Goal: Information Seeking & Learning: Learn about a topic

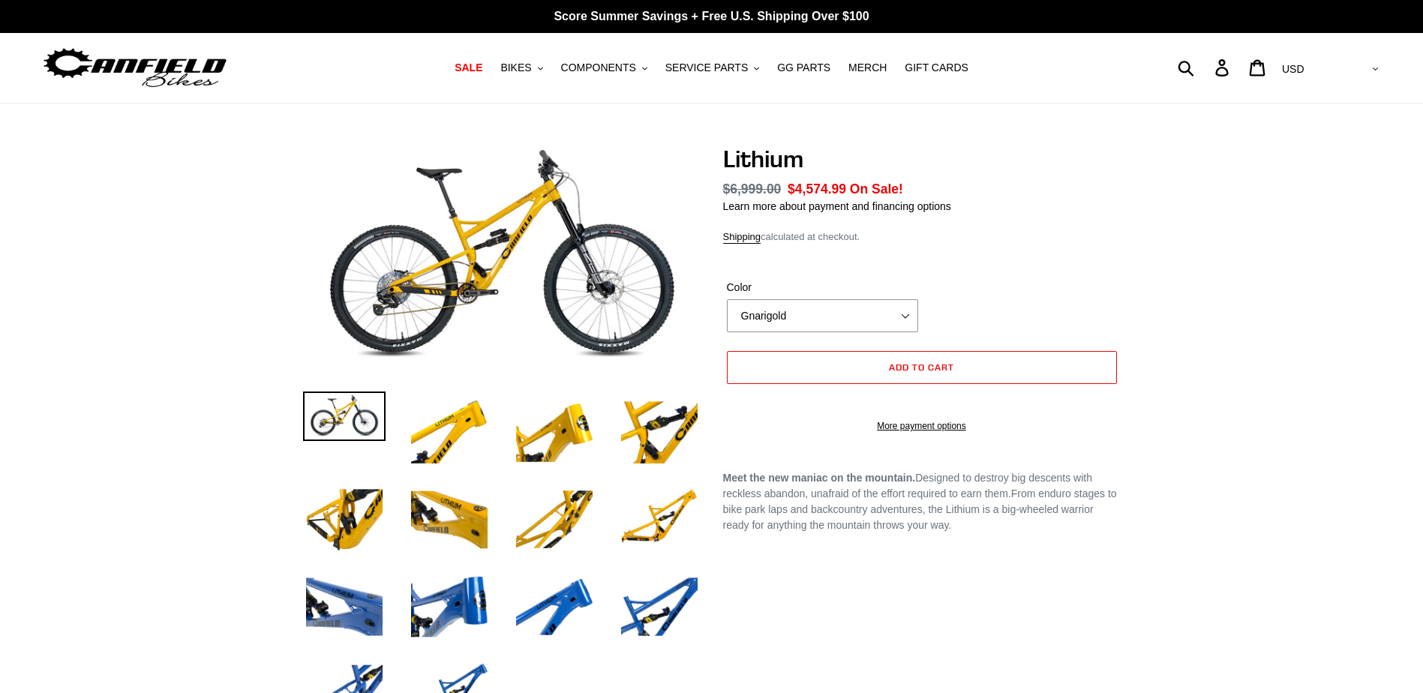
select select "highest-rating"
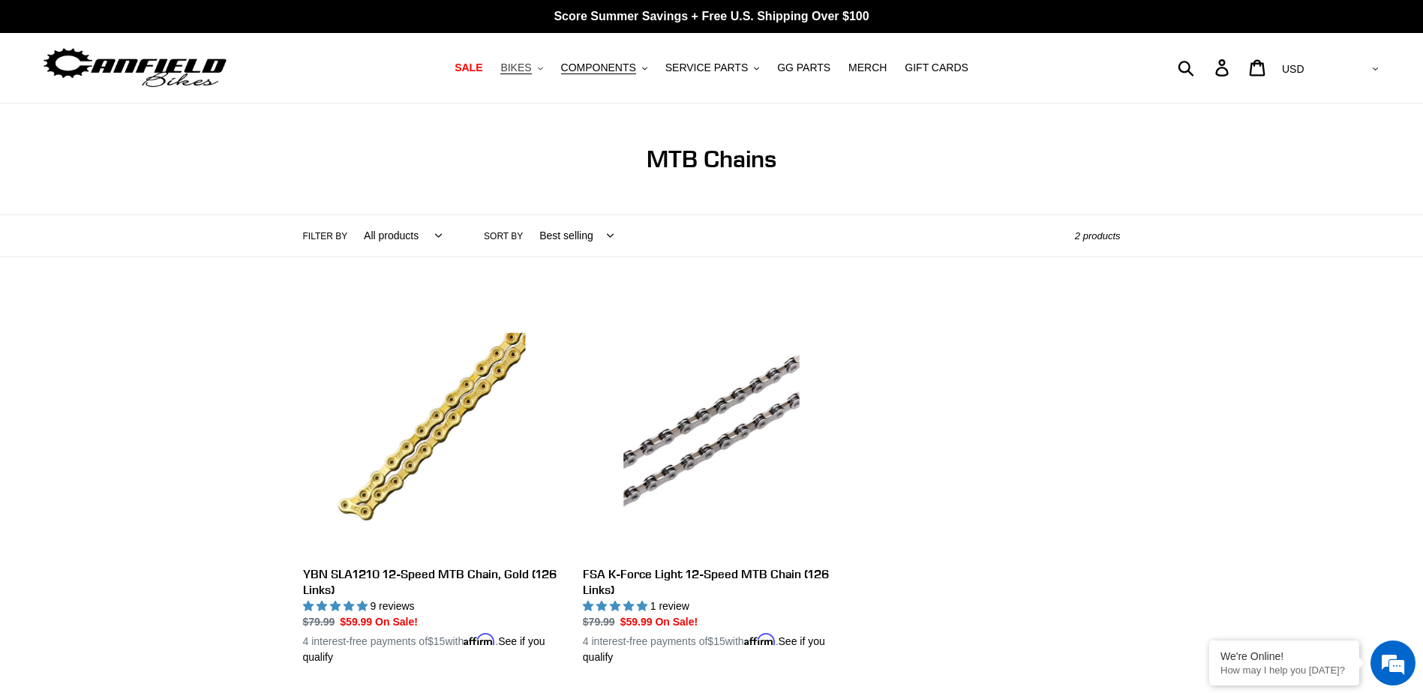
click at [531, 68] on span "BIKES" at bounding box center [515, 68] width 31 height 13
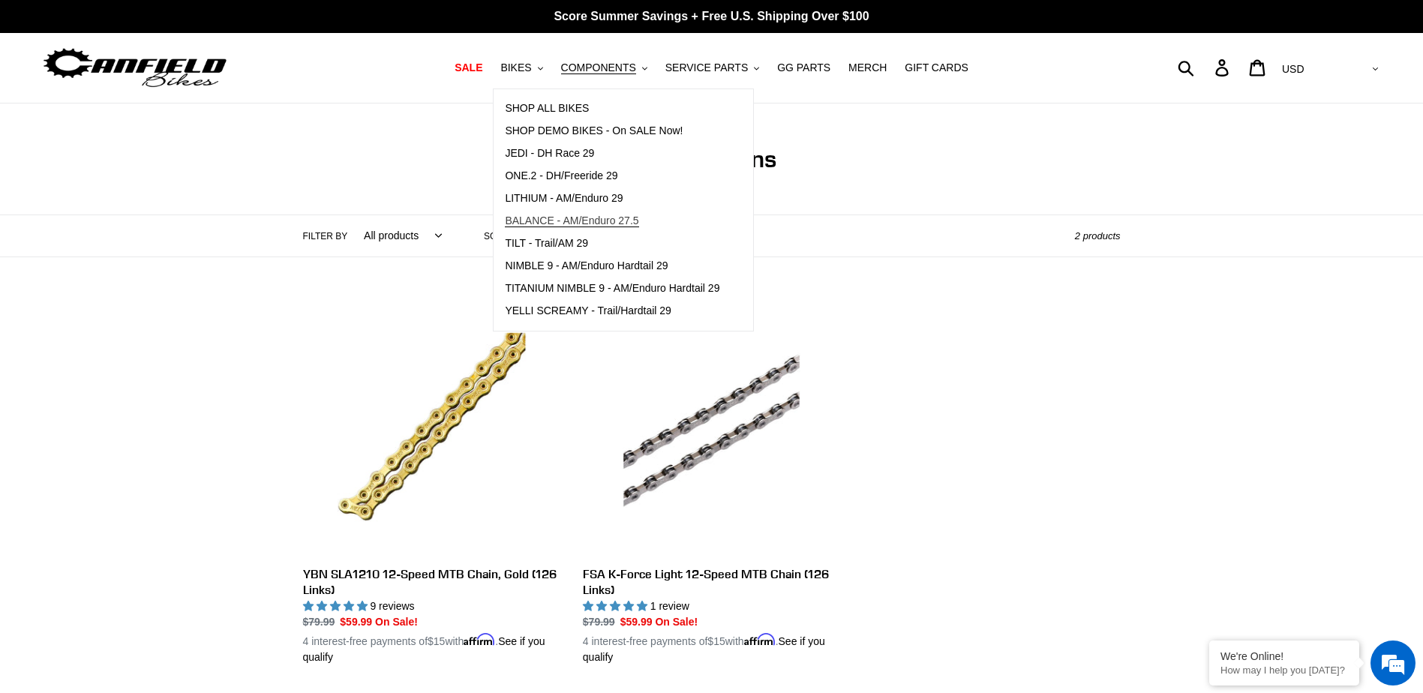
click at [605, 219] on span "BALANCE - AM/Enduro 27.5" at bounding box center [572, 221] width 134 height 13
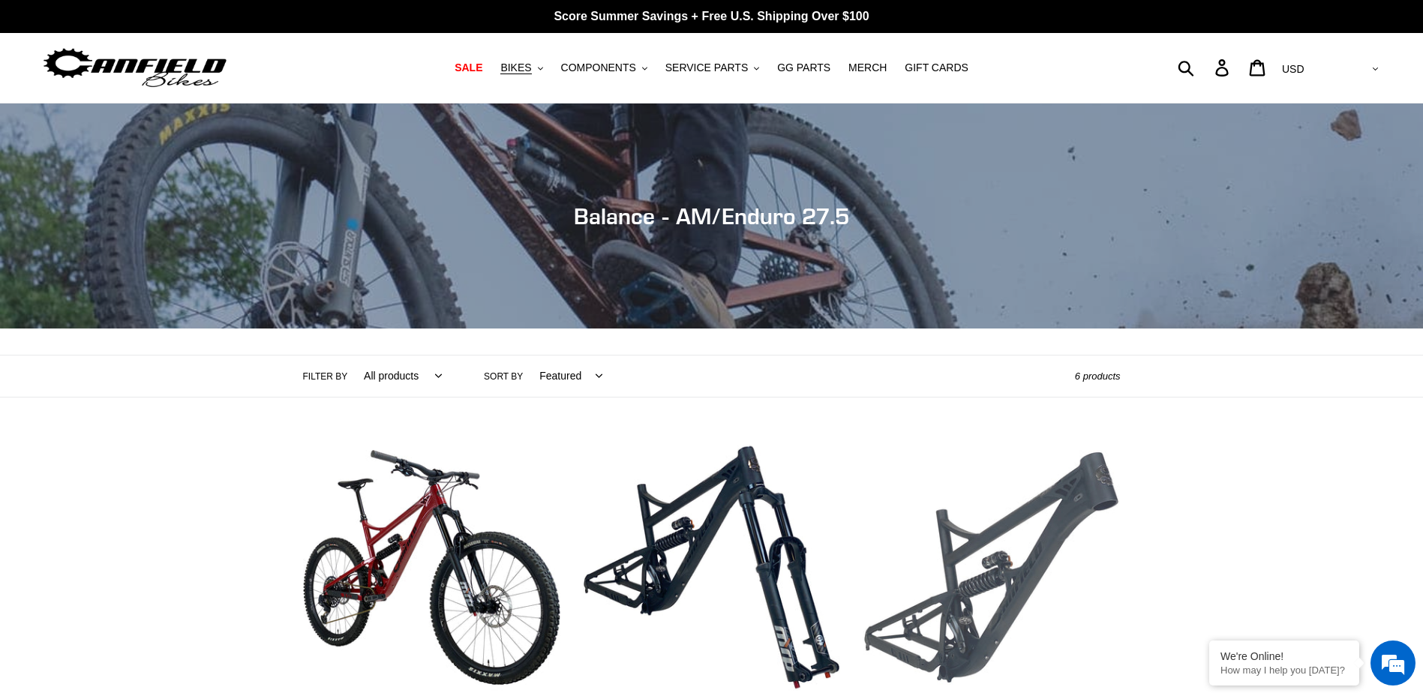
click at [973, 568] on link "BALANCE - Frameset" at bounding box center [991, 597] width 257 height 316
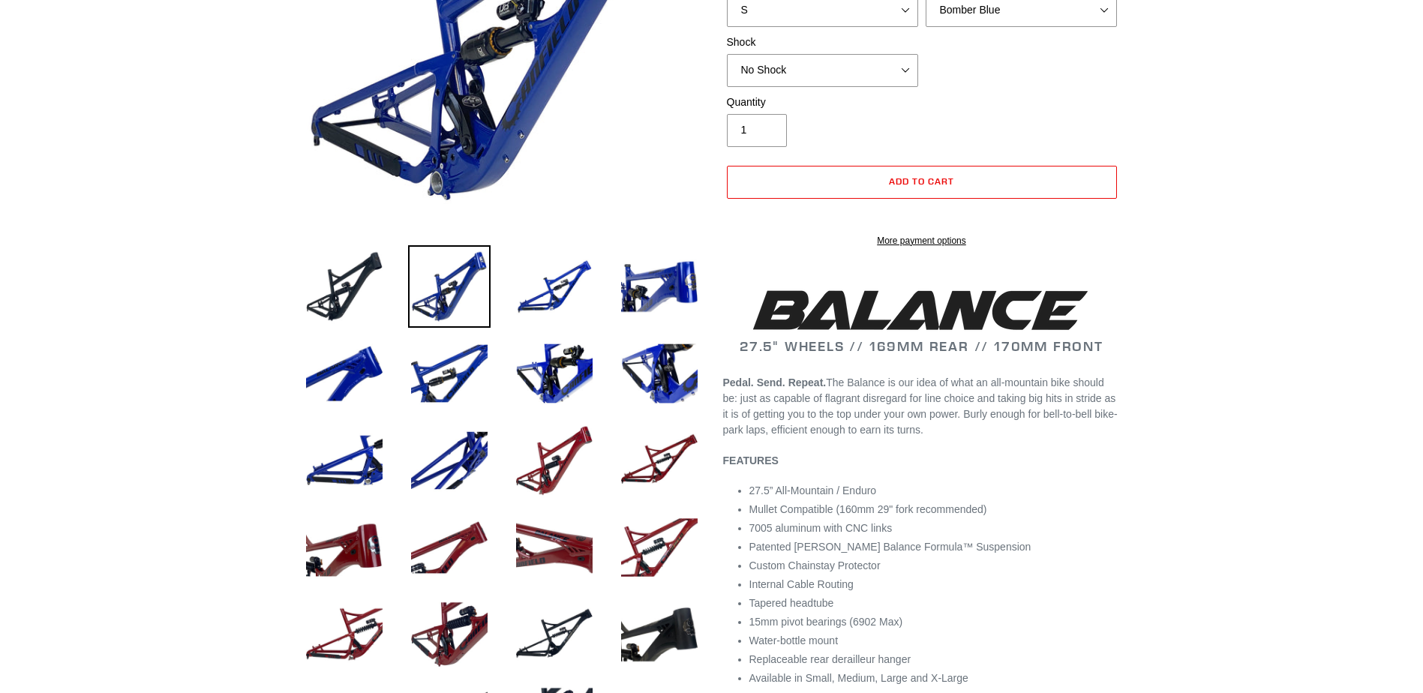
select select "highest-rating"
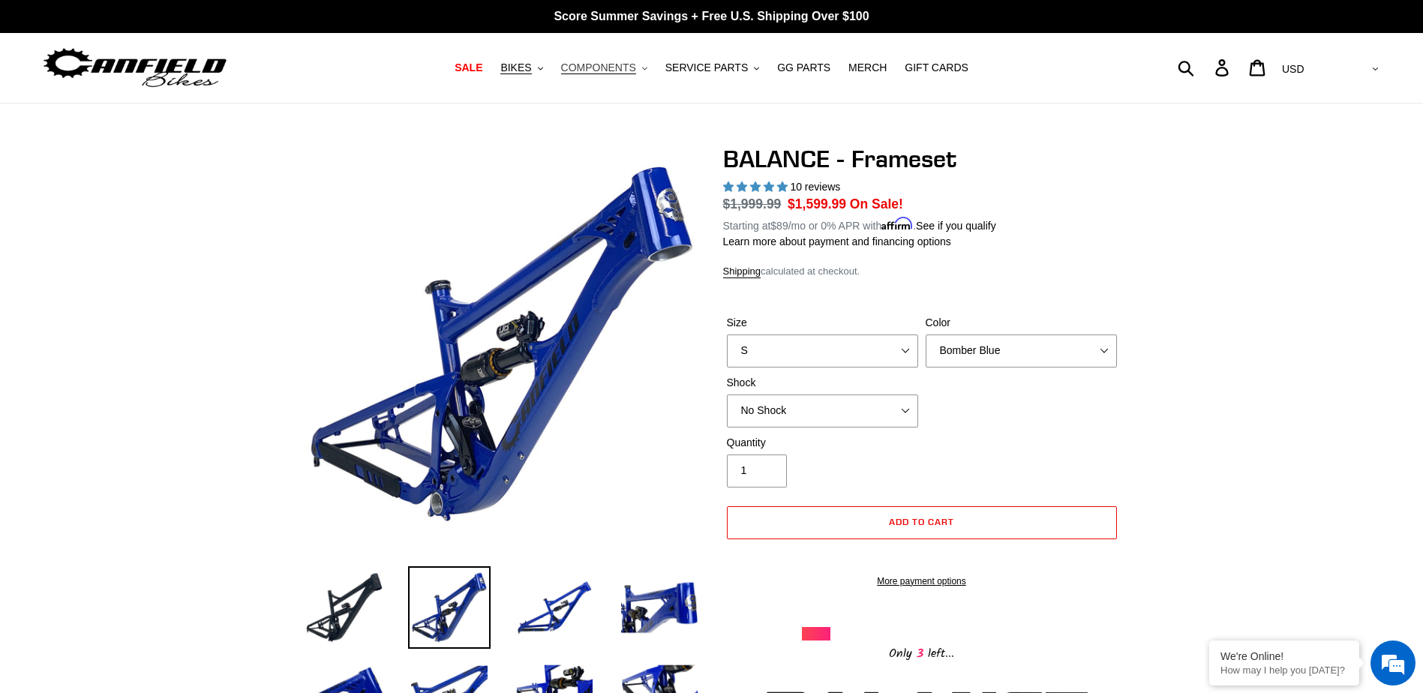
click at [632, 70] on span "COMPONENTS" at bounding box center [598, 68] width 75 height 13
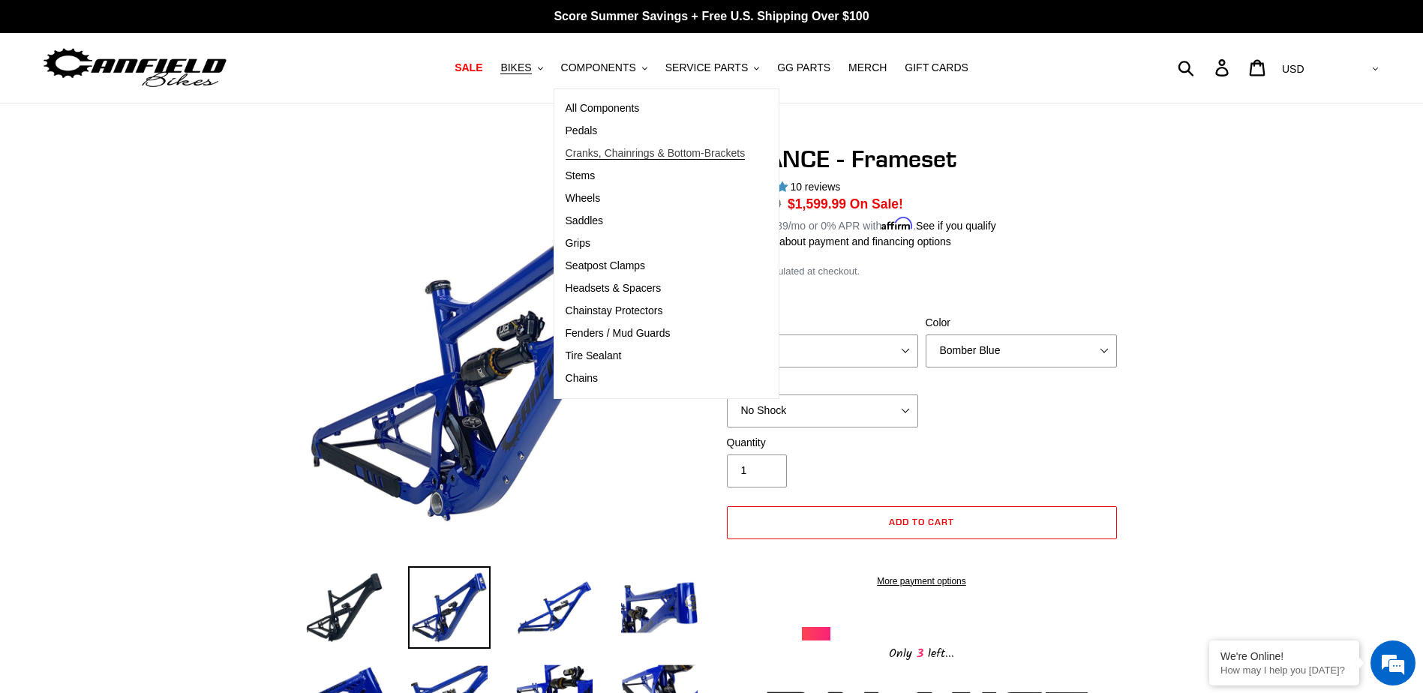
click at [673, 151] on span "Cranks, Chainrings & Bottom-Brackets" at bounding box center [656, 153] width 180 height 13
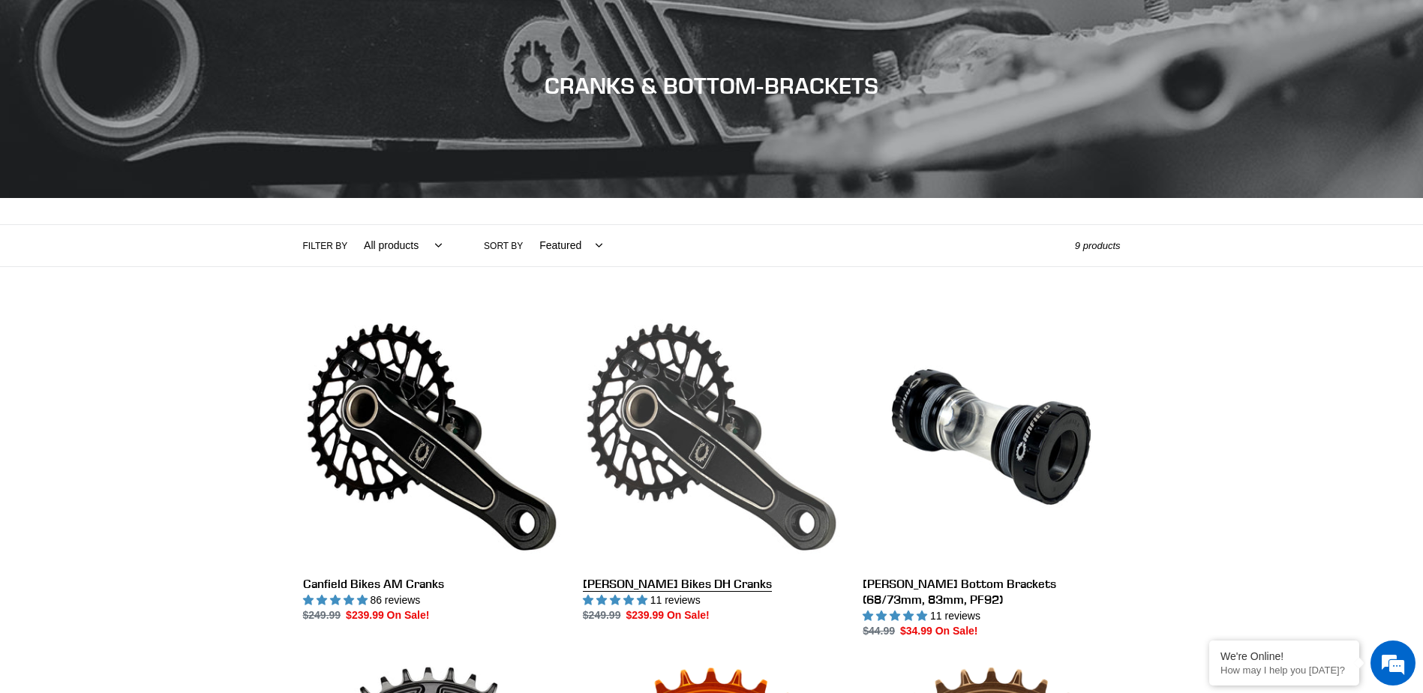
scroll to position [375, 0]
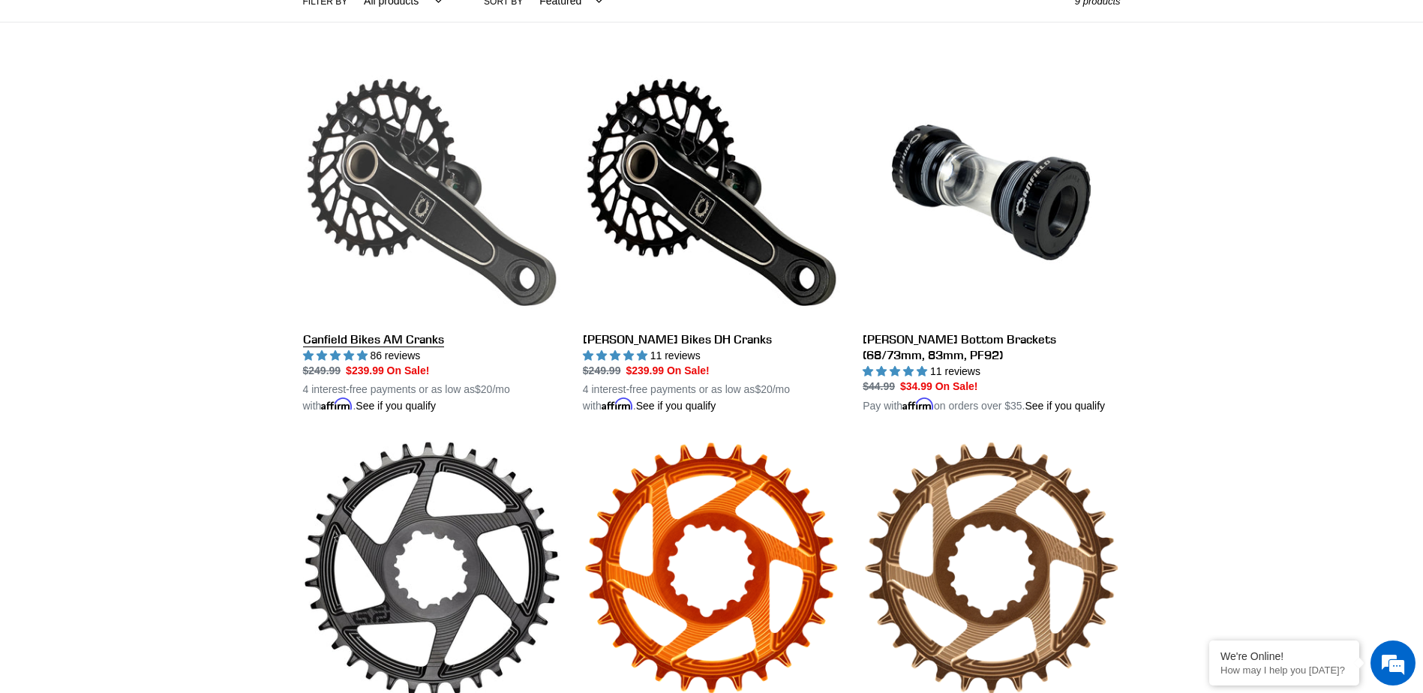
click at [476, 218] on link "Canfield Bikes AM Cranks" at bounding box center [431, 239] width 257 height 351
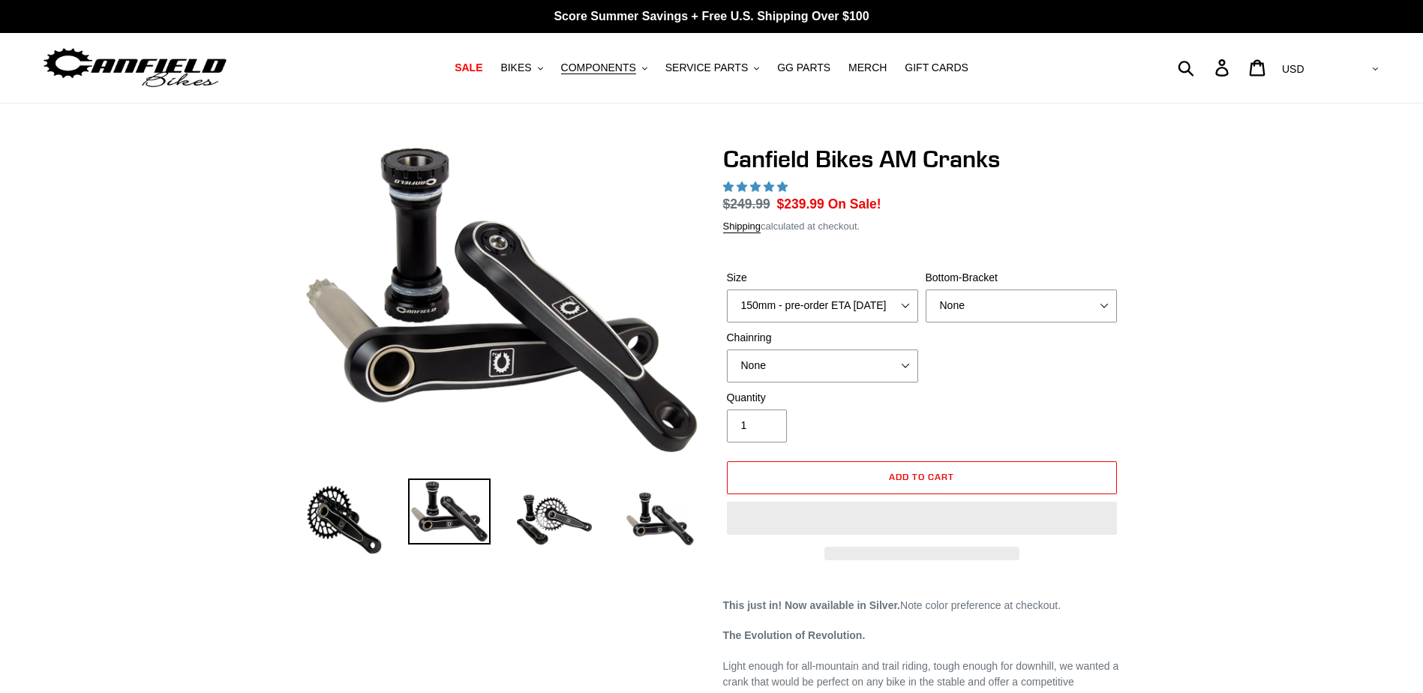
select select "highest-rating"
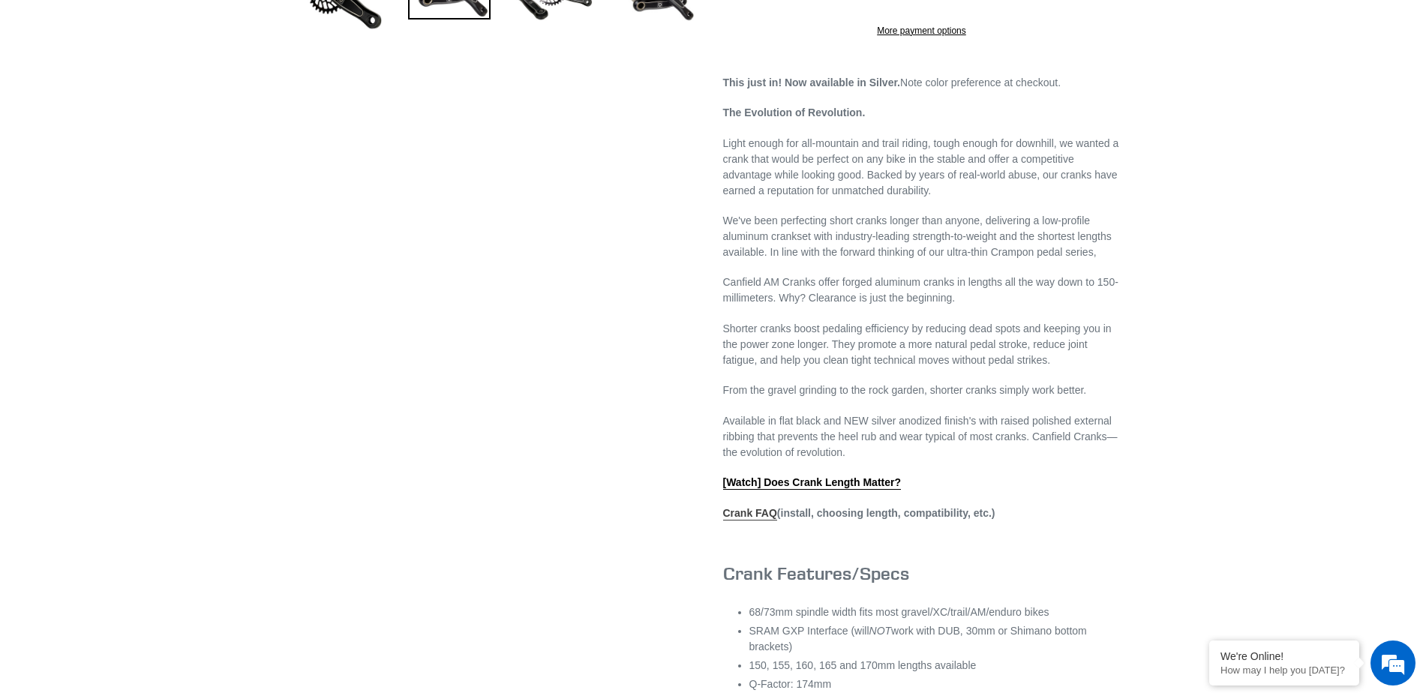
click at [746, 521] on link "Crank FAQ" at bounding box center [750, 514] width 54 height 14
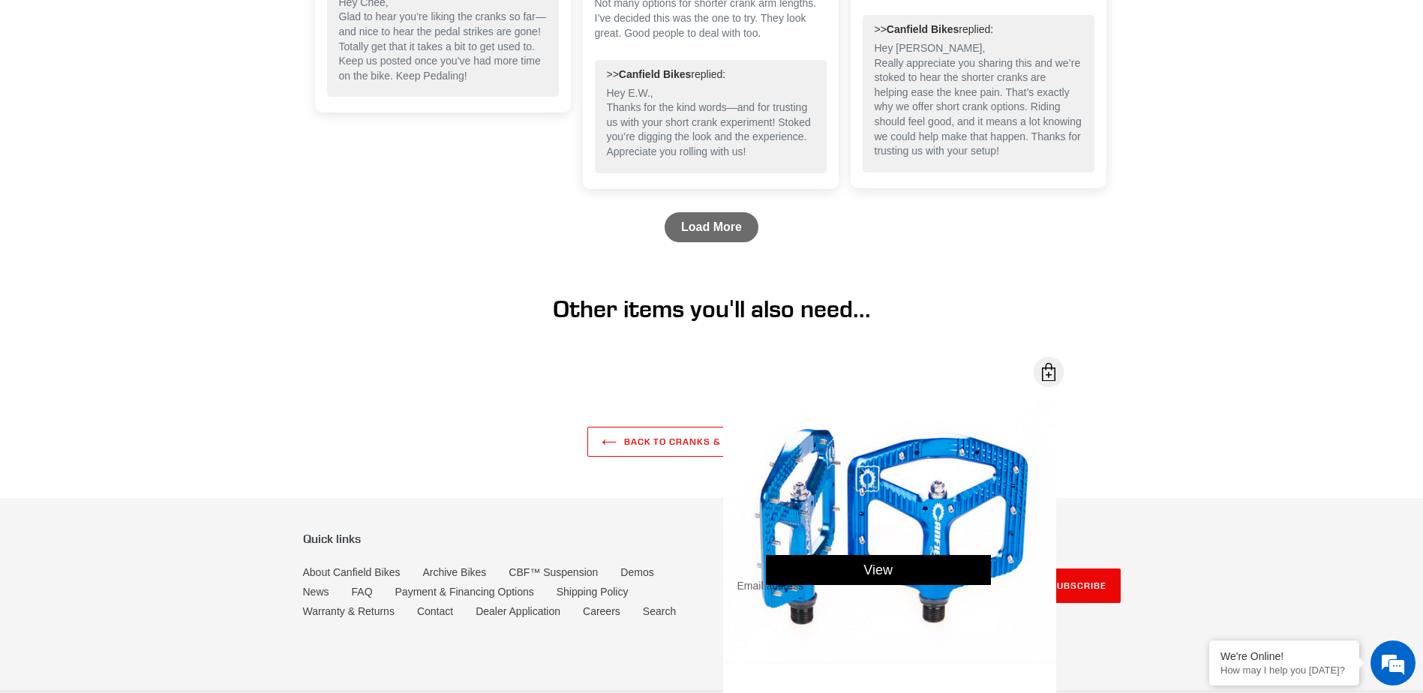
scroll to position [2732, 0]
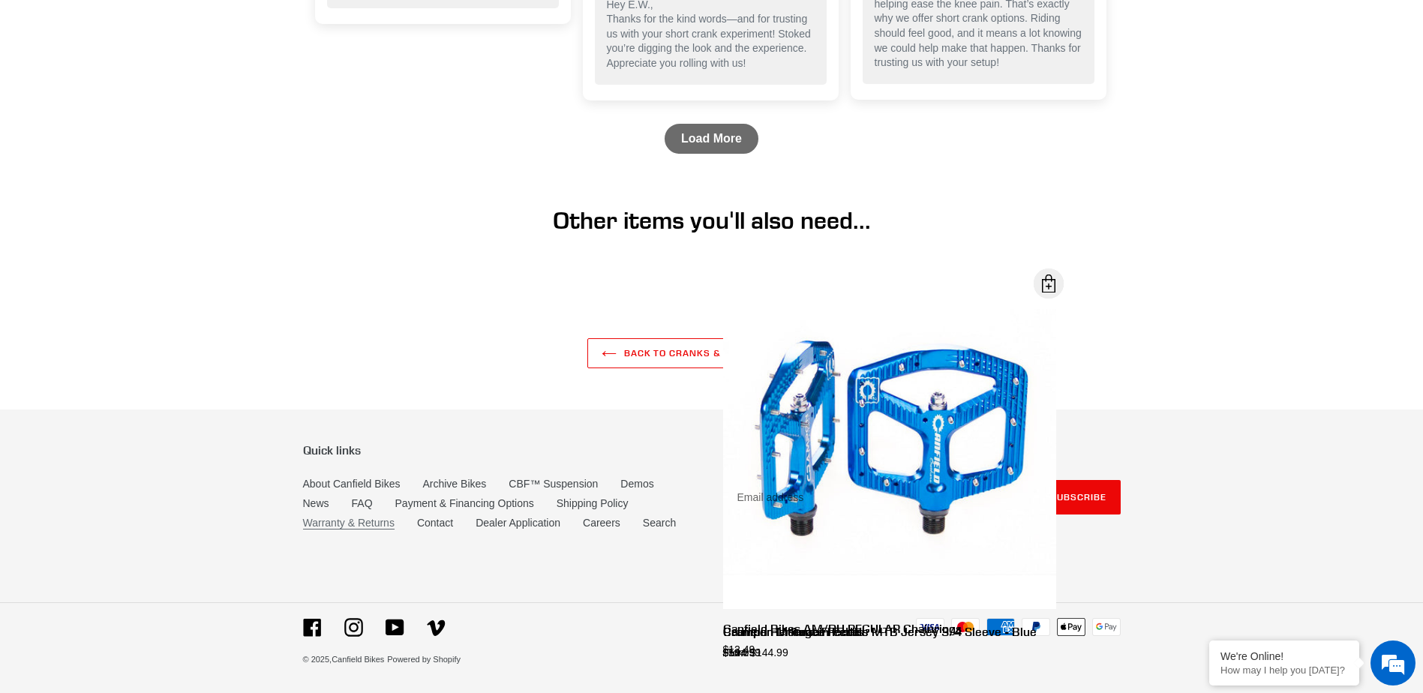
click at [358, 526] on link "Warranty & Returns" at bounding box center [349, 523] width 92 height 13
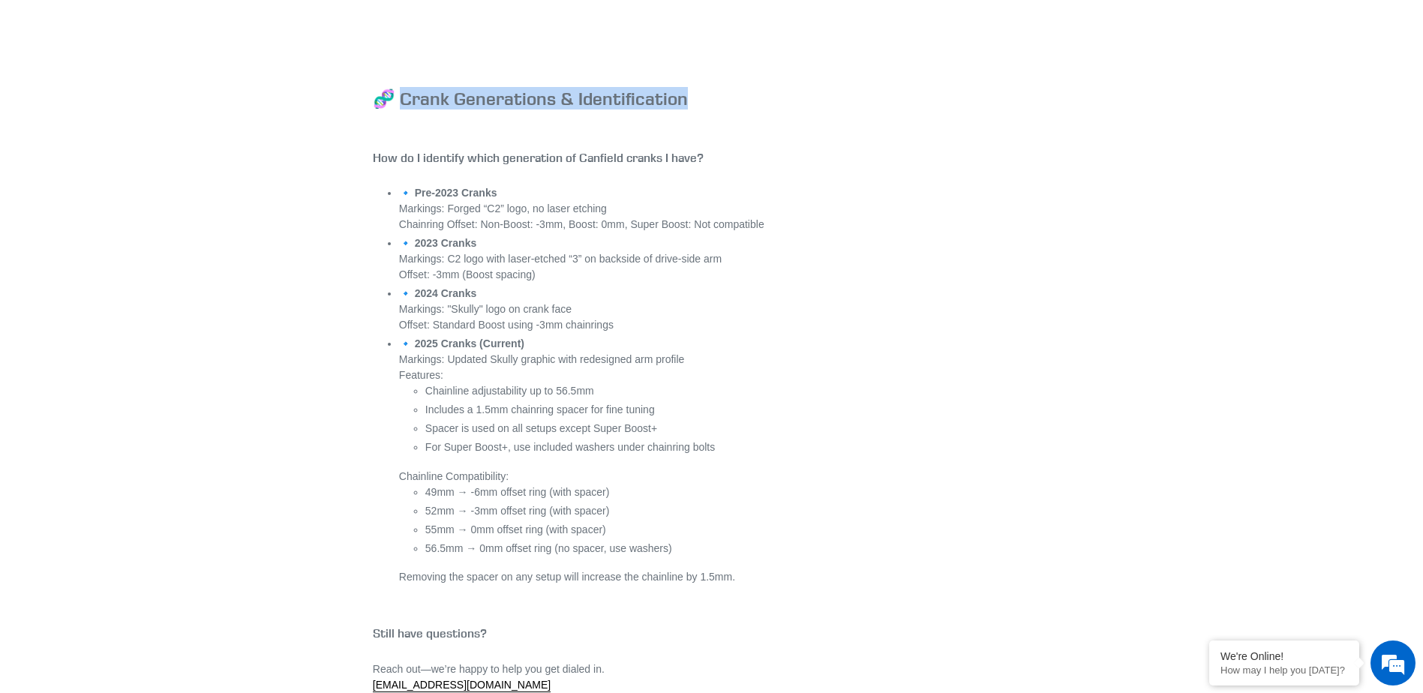
drag, startPoint x: 403, startPoint y: 95, endPoint x: 695, endPoint y: 92, distance: 291.8
click at [695, 92] on h3 "🧬 Crank Generations & Identification" at bounding box center [711, 99] width 677 height 22
copy h3 "rank Generations & Identification"
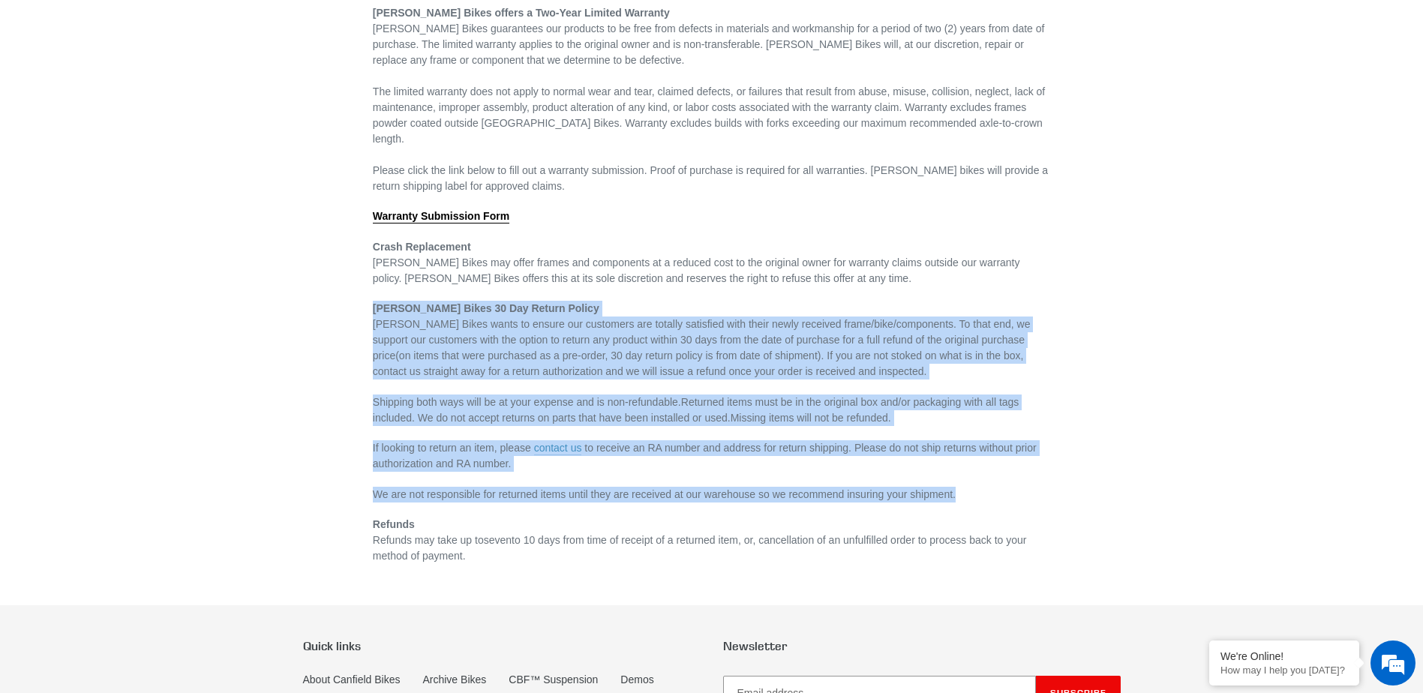
drag, startPoint x: 374, startPoint y: 290, endPoint x: 989, endPoint y: 482, distance: 644.4
click at [989, 482] on div "[PERSON_NAME] Bikes offers a Two-Year Limited Warranty [PERSON_NAME] Bikes guar…" at bounding box center [711, 276] width 677 height 575
copy div "Loremips Dolor 20 Sit Ametco Adipis Elitsedd Eiusm tempo in utlabo etd magnaali…"
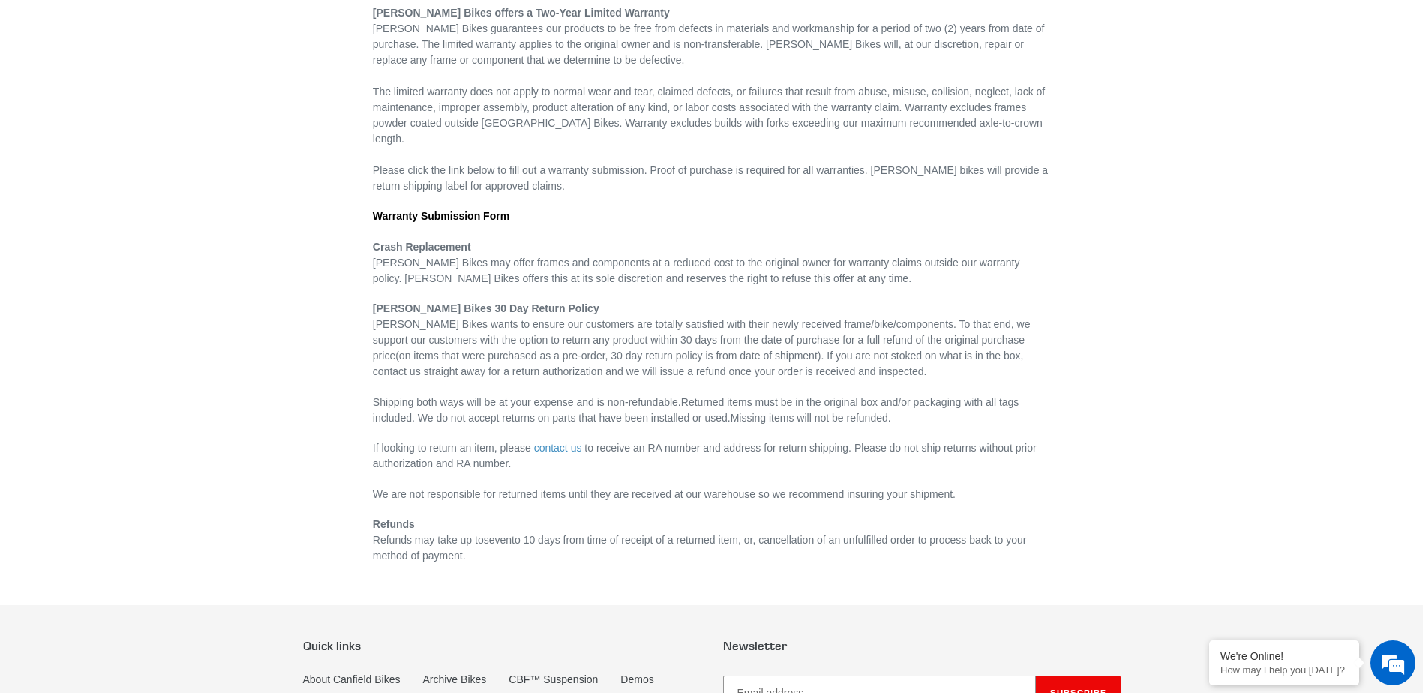
click at [263, 253] on div "Warranty & Returns [PERSON_NAME] Bikes offers a Two-Year Limited Warranty [PERS…" at bounding box center [712, 242] width 900 height 644
